Goal: Information Seeking & Learning: Learn about a topic

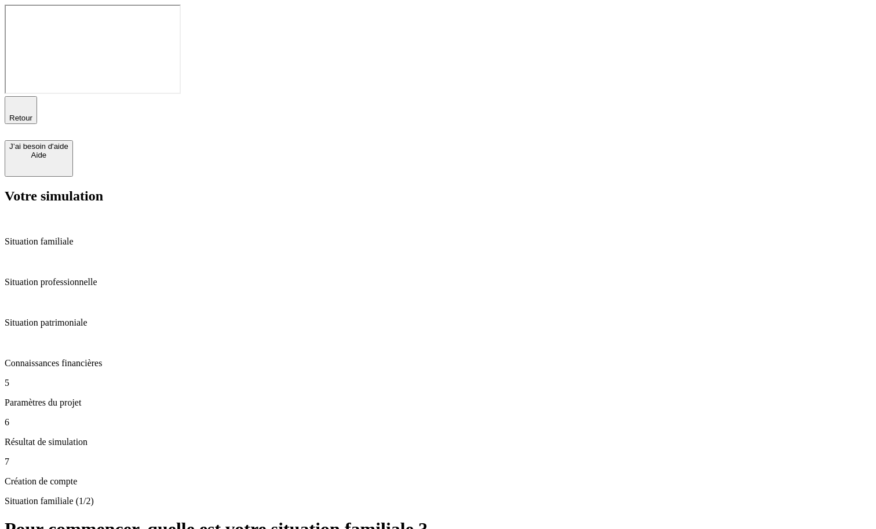
click at [93, 398] on p "Paramètres du projet" at bounding box center [438, 403] width 867 height 10
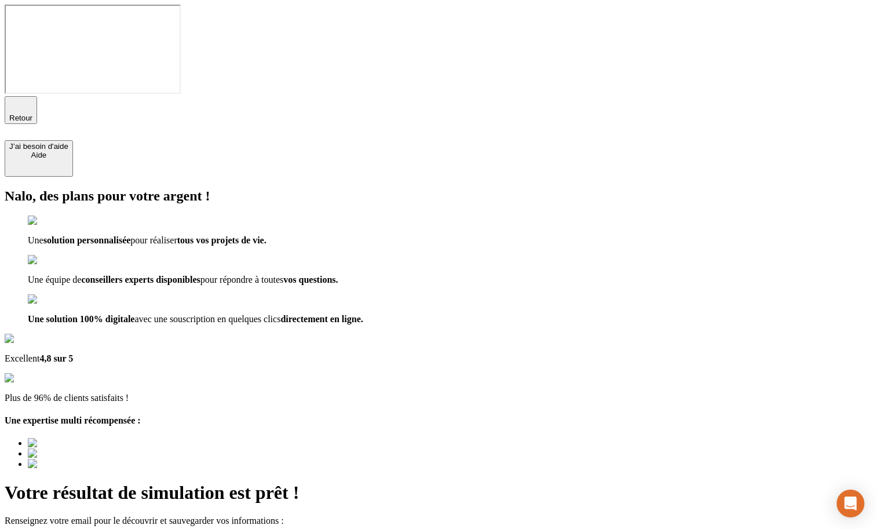
type input "a@b.co"
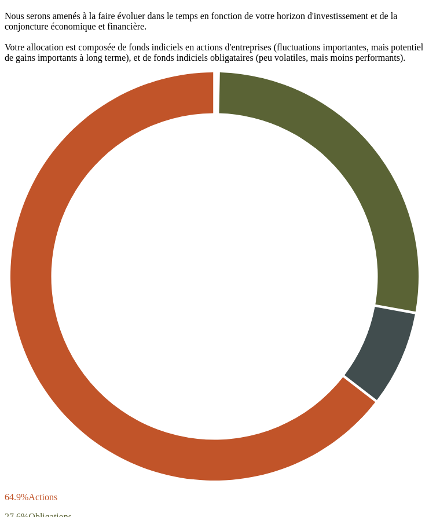
scroll to position [2607, 0]
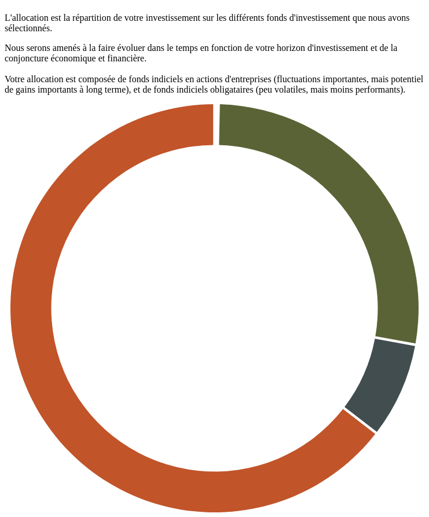
drag, startPoint x: 119, startPoint y: 172, endPoint x: 323, endPoint y: 169, distance: 204.0
copy span ", nous adoptons une stratégie de sécurisation progressive"
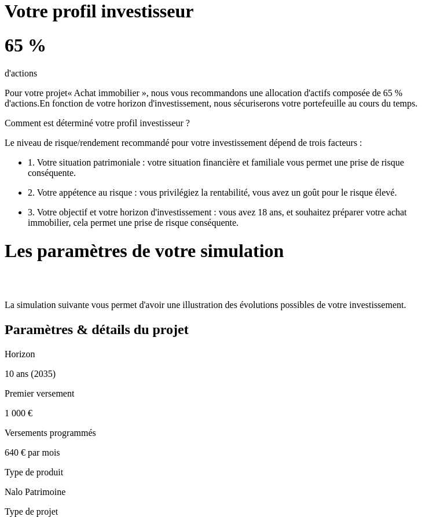
scroll to position [1316, 0]
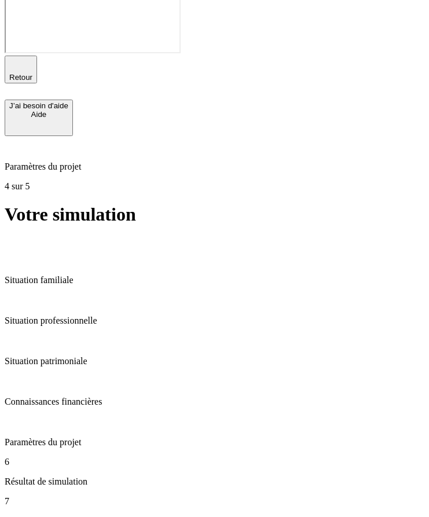
click at [15, 57] on icon "button" at bounding box center [21, 64] width 14 height 14
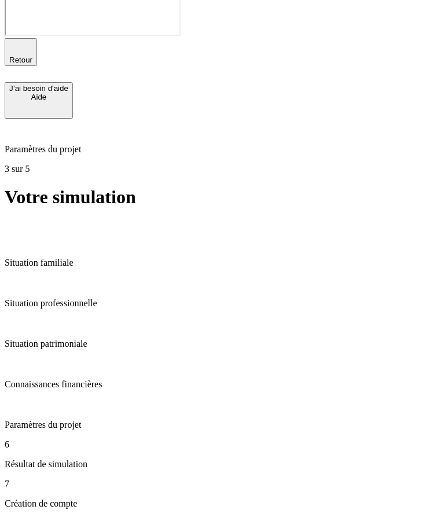
scroll to position [38, 0]
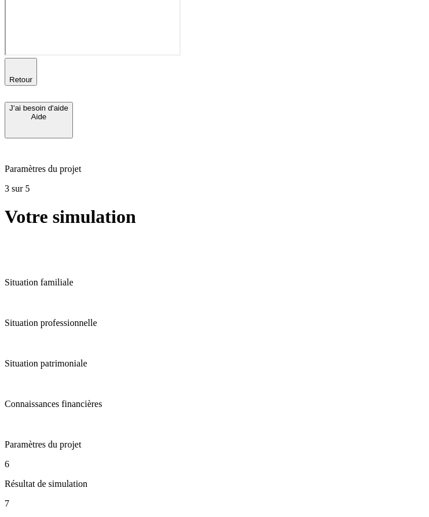
click at [18, 58] on div "Retour J’ai besoin d'aide Aide" at bounding box center [215, 98] width 420 height 81
click at [17, 60] on icon "button" at bounding box center [21, 67] width 14 height 14
click at [14, 60] on icon "button" at bounding box center [21, 67] width 14 height 14
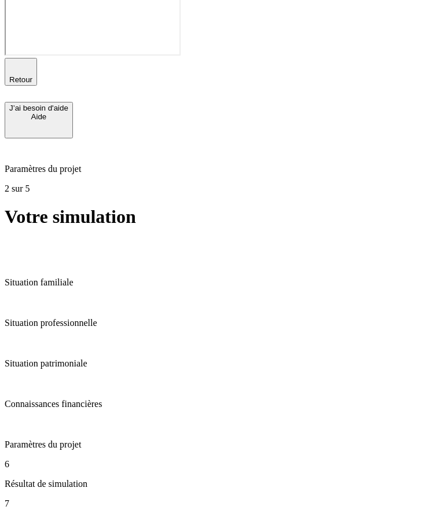
type input "62"
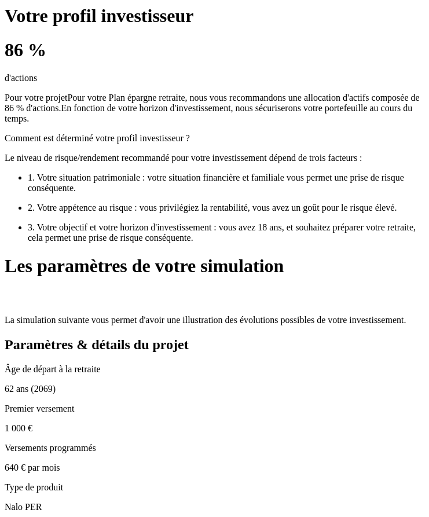
scroll to position [1301, 0]
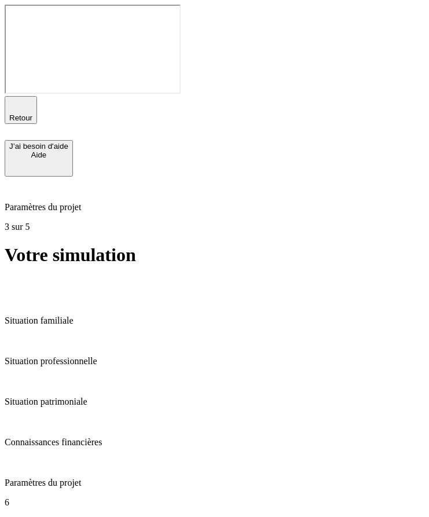
drag, startPoint x: 173, startPoint y: 238, endPoint x: 309, endPoint y: 262, distance: 139.0
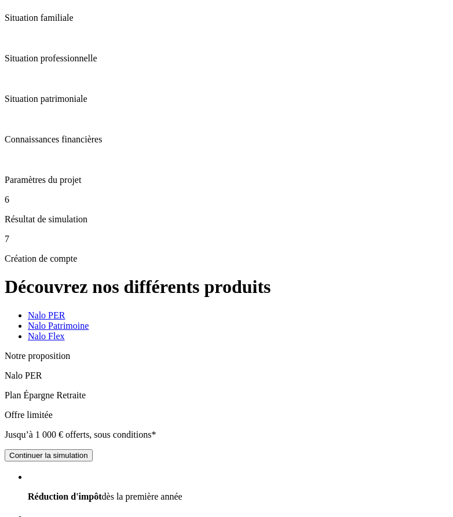
scroll to position [307, 0]
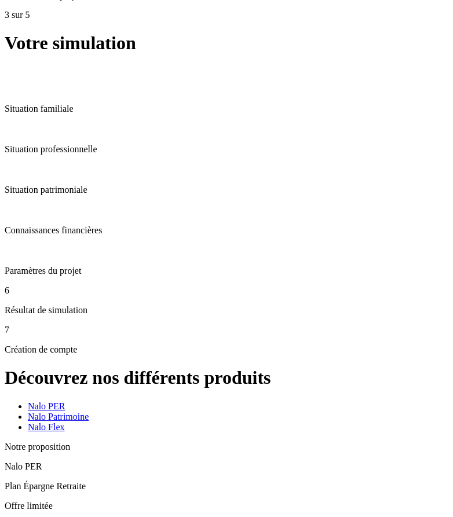
scroll to position [307, 0]
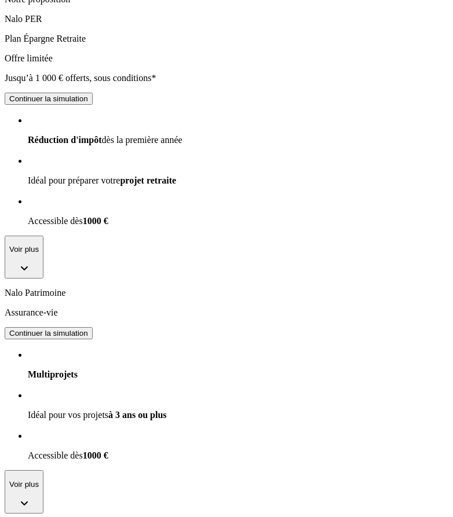
scroll to position [672, 0]
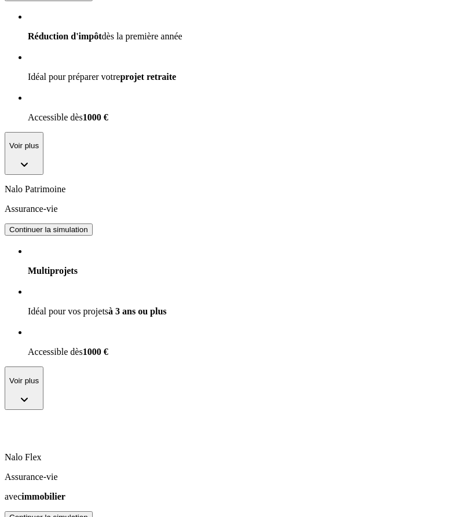
drag, startPoint x: 27, startPoint y: 174, endPoint x: 156, endPoint y: 171, distance: 129.3
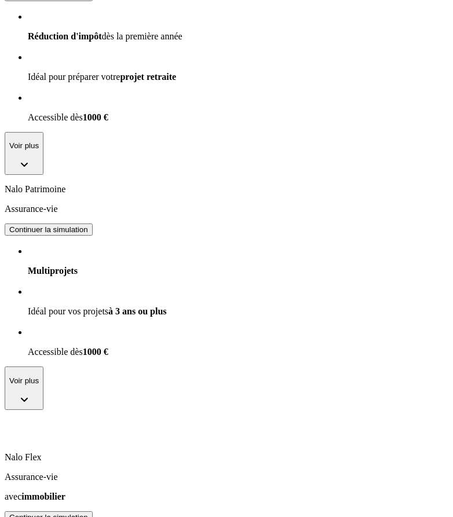
drag, startPoint x: 25, startPoint y: 176, endPoint x: 174, endPoint y: 170, distance: 148.4
